Goal: Task Accomplishment & Management: Complete application form

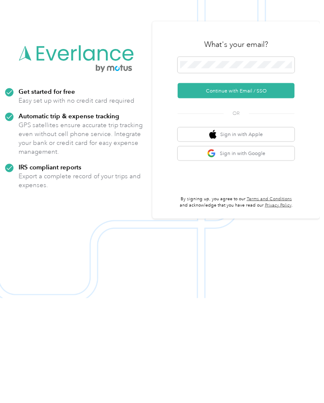
click at [235, 188] on button "Continue with Email / SSO" at bounding box center [236, 195] width 117 height 15
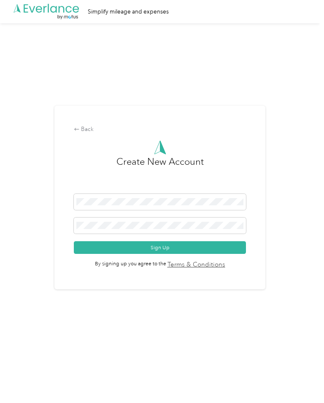
scroll to position [1, 0]
click at [162, 254] on button "Sign Up" at bounding box center [160, 247] width 172 height 13
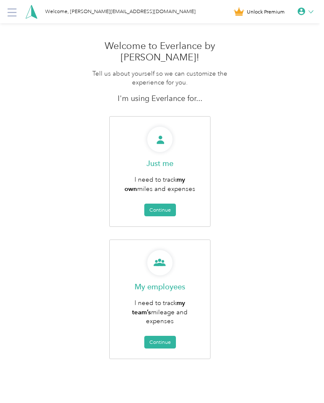
click at [162, 203] on button "Continue" at bounding box center [160, 209] width 32 height 13
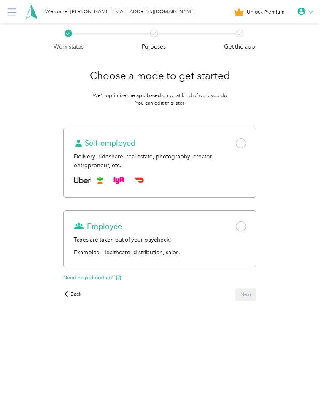
click at [246, 224] on span at bounding box center [241, 226] width 10 height 10
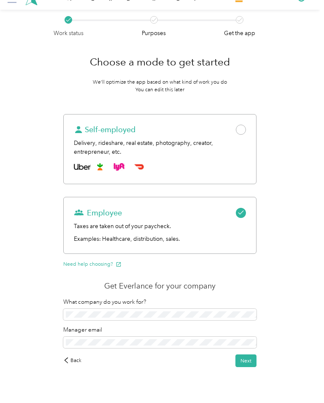
scroll to position [23, 0]
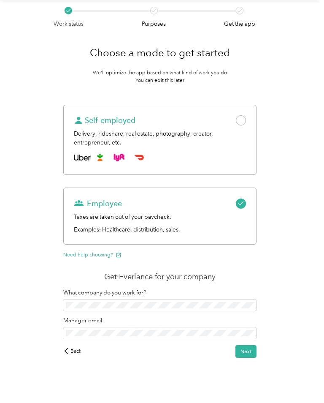
click at [251, 350] on button "Next" at bounding box center [245, 351] width 21 height 13
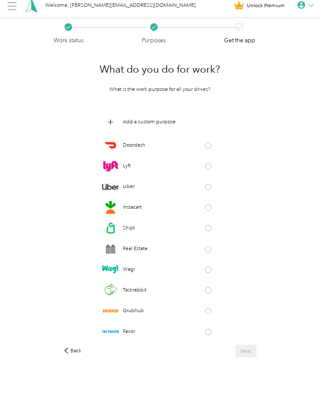
click at [134, 118] on p "Add a custom purpose" at bounding box center [149, 122] width 53 height 8
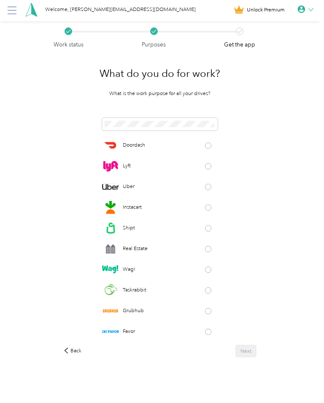
scroll to position [17, 0]
click at [256, 354] on div "Back Next" at bounding box center [159, 350] width 193 height 13
click at [252, 352] on div "Back Next" at bounding box center [159, 350] width 193 height 13
click at [256, 350] on div "Back Next" at bounding box center [159, 350] width 193 height 13
click at [250, 345] on div "Back Next" at bounding box center [159, 350] width 193 height 13
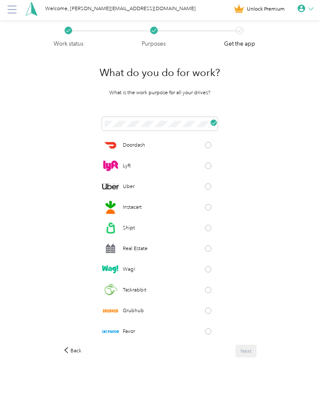
click at [254, 353] on div "Back Next" at bounding box center [159, 350] width 193 height 13
click at [256, 353] on div "Back Next" at bounding box center [159, 350] width 193 height 13
click at [256, 354] on div "Back Next" at bounding box center [159, 350] width 193 height 13
click at [252, 352] on div "Back Next" at bounding box center [159, 350] width 193 height 13
click at [249, 343] on div "What do you do for work? What is the work purpose for all your drives? Doordash…" at bounding box center [159, 207] width 213 height 319
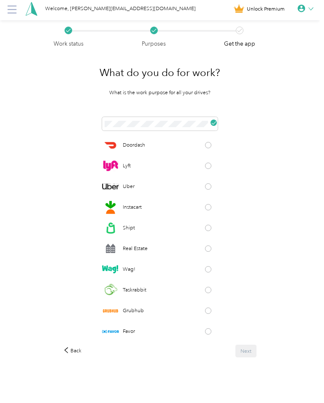
click at [251, 349] on div "Back Next" at bounding box center [159, 350] width 193 height 13
click at [77, 354] on div "Back" at bounding box center [72, 351] width 18 height 8
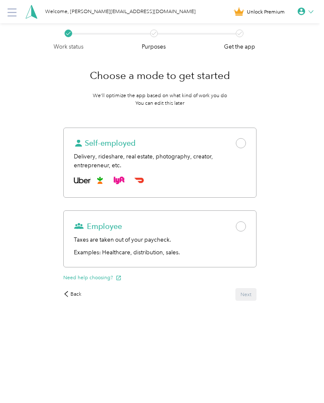
click at [246, 228] on span at bounding box center [241, 226] width 10 height 10
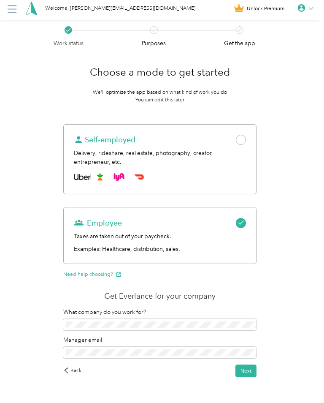
scroll to position [23, 0]
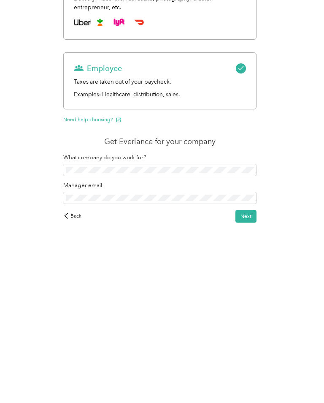
click at [251, 345] on button "Next" at bounding box center [245, 351] width 21 height 13
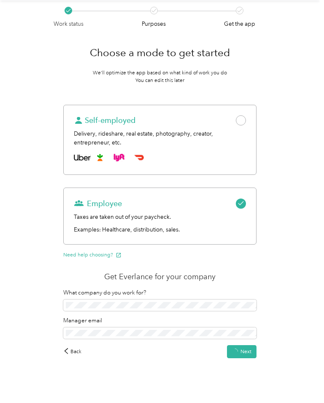
scroll to position [21, 0]
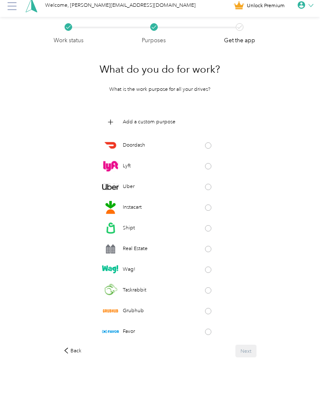
click at [249, 354] on div "Back Next" at bounding box center [159, 350] width 193 height 13
click at [251, 348] on div "Back Next" at bounding box center [159, 350] width 193 height 13
click at [121, 113] on div "Add a custom purpose" at bounding box center [160, 121] width 116 height 17
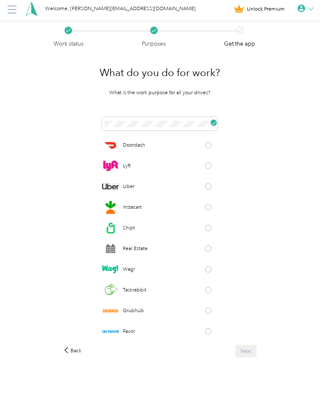
click at [250, 350] on div "Back Next" at bounding box center [159, 350] width 193 height 13
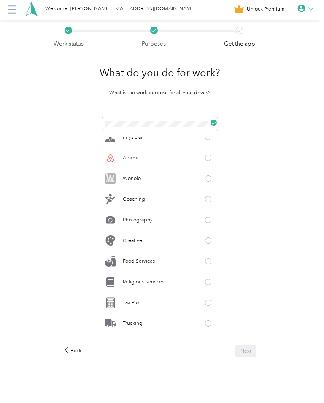
scroll to position [338, 0]
click at [251, 354] on div "Back Next" at bounding box center [159, 350] width 193 height 13
click at [250, 347] on div "Back Next" at bounding box center [159, 350] width 193 height 13
